Goal: Information Seeking & Learning: Learn about a topic

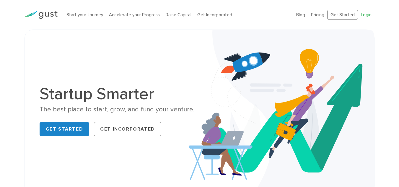
click at [366, 16] on link "Login" at bounding box center [366, 14] width 11 height 5
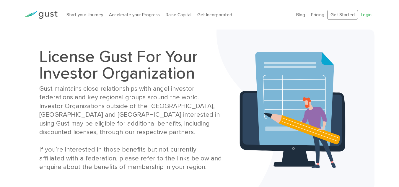
click at [365, 16] on link "Login" at bounding box center [366, 14] width 11 height 5
